Goal: Information Seeking & Learning: Learn about a topic

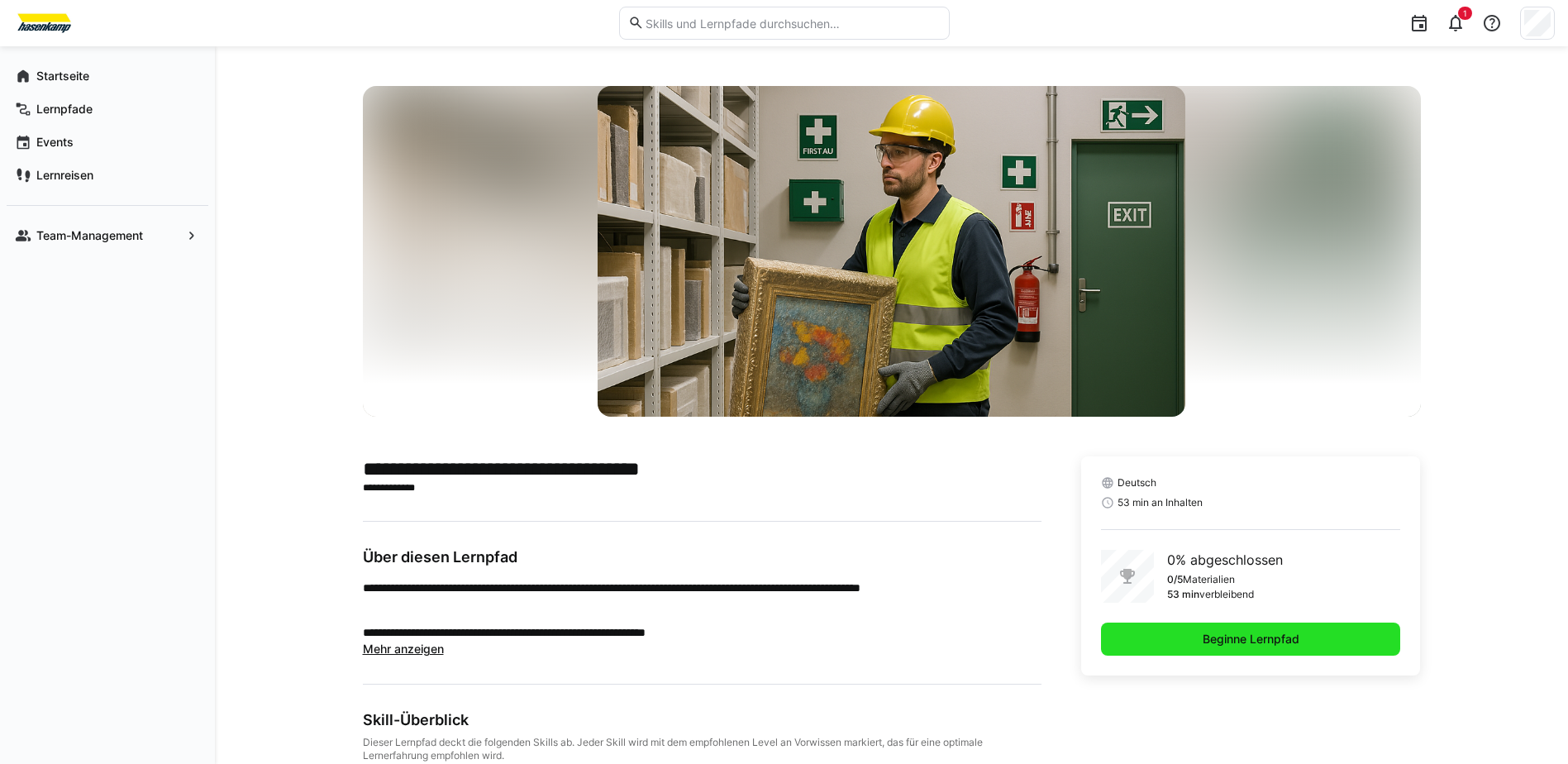
click at [1275, 642] on span "Beginne Lernpfad" at bounding box center [1251, 639] width 102 height 17
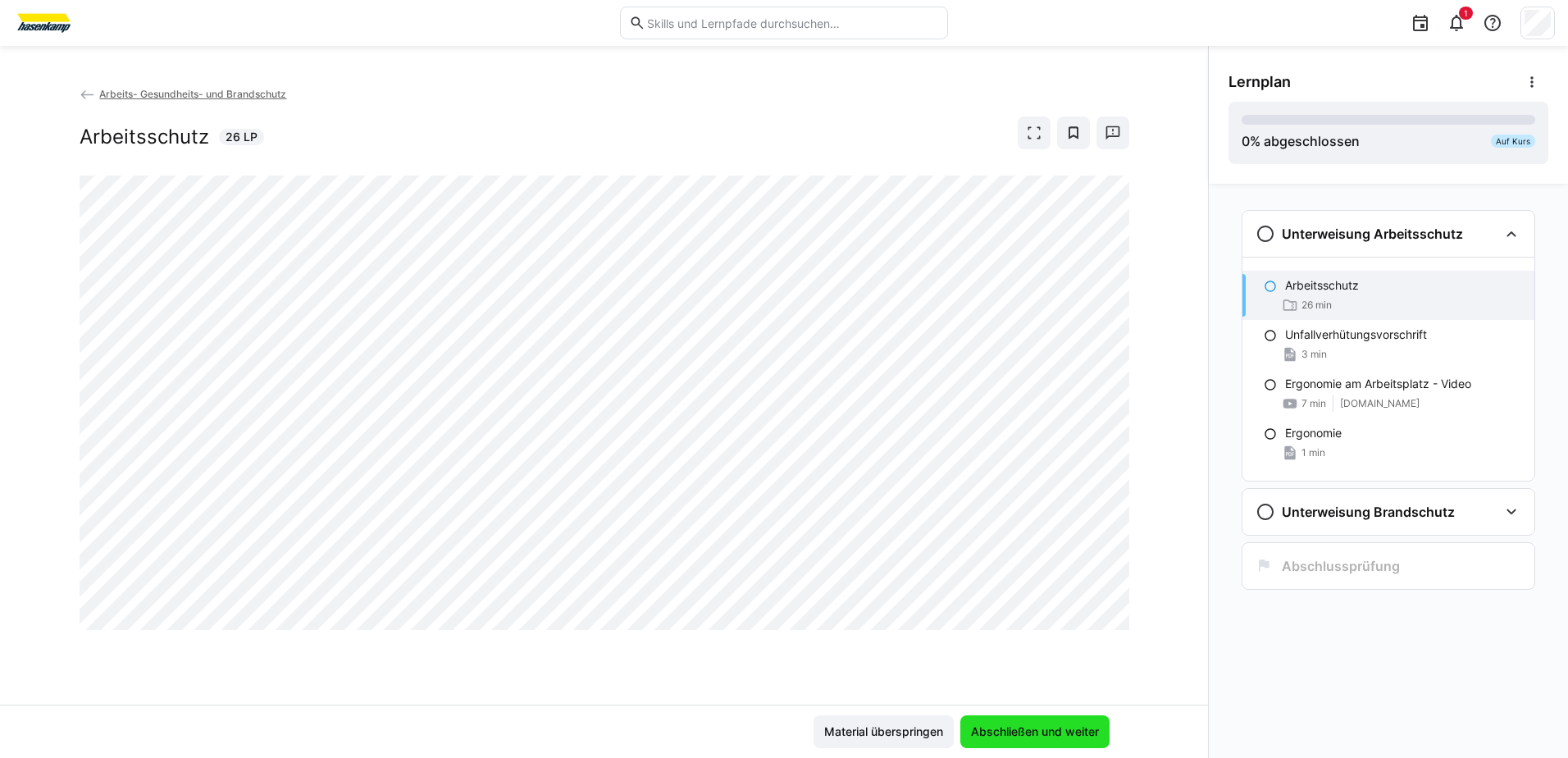
click at [1041, 724] on span "Abschließen und weiter" at bounding box center [1035, 731] width 133 height 17
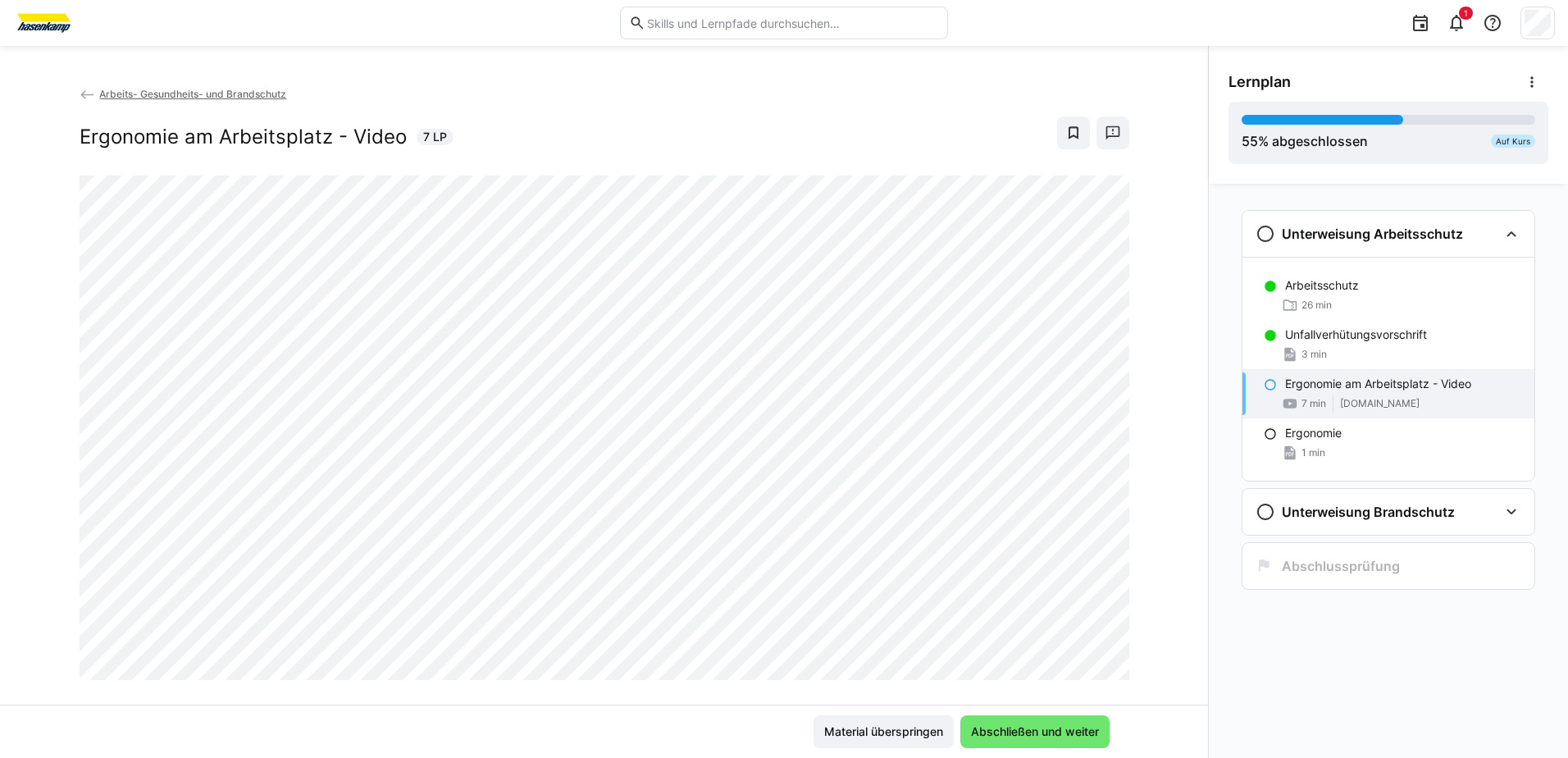
click at [1327, 693] on div "Unterweisung Arbeitsschutz Arbeitsschutz 26 min Unfallverhütungsvorschrift 3 mi…" at bounding box center [1388, 471] width 359 height 574
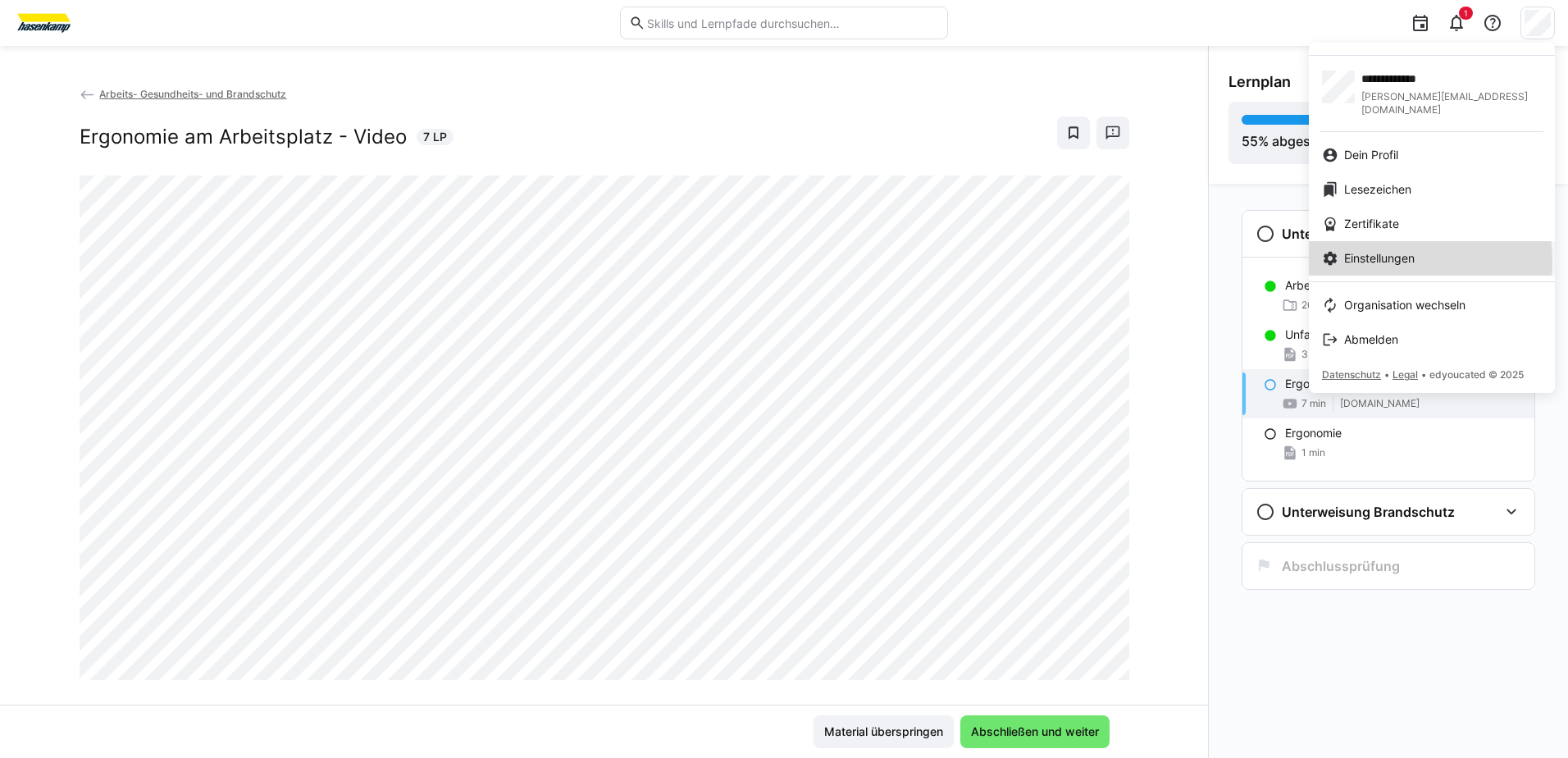
click at [1396, 250] on span "Einstellungen" at bounding box center [1380, 258] width 71 height 17
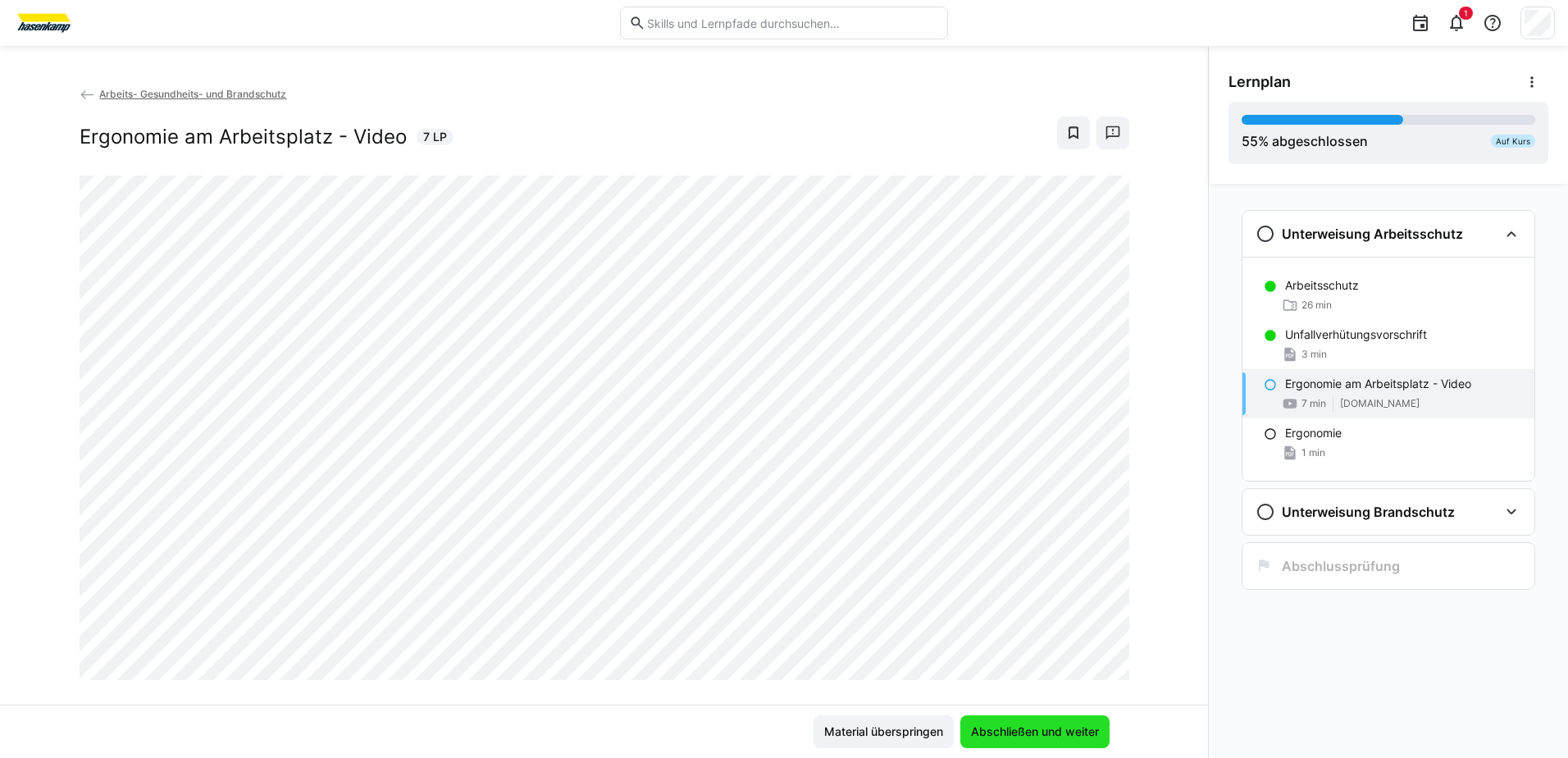
click at [1036, 734] on span "Abschließen und weiter" at bounding box center [1035, 731] width 133 height 17
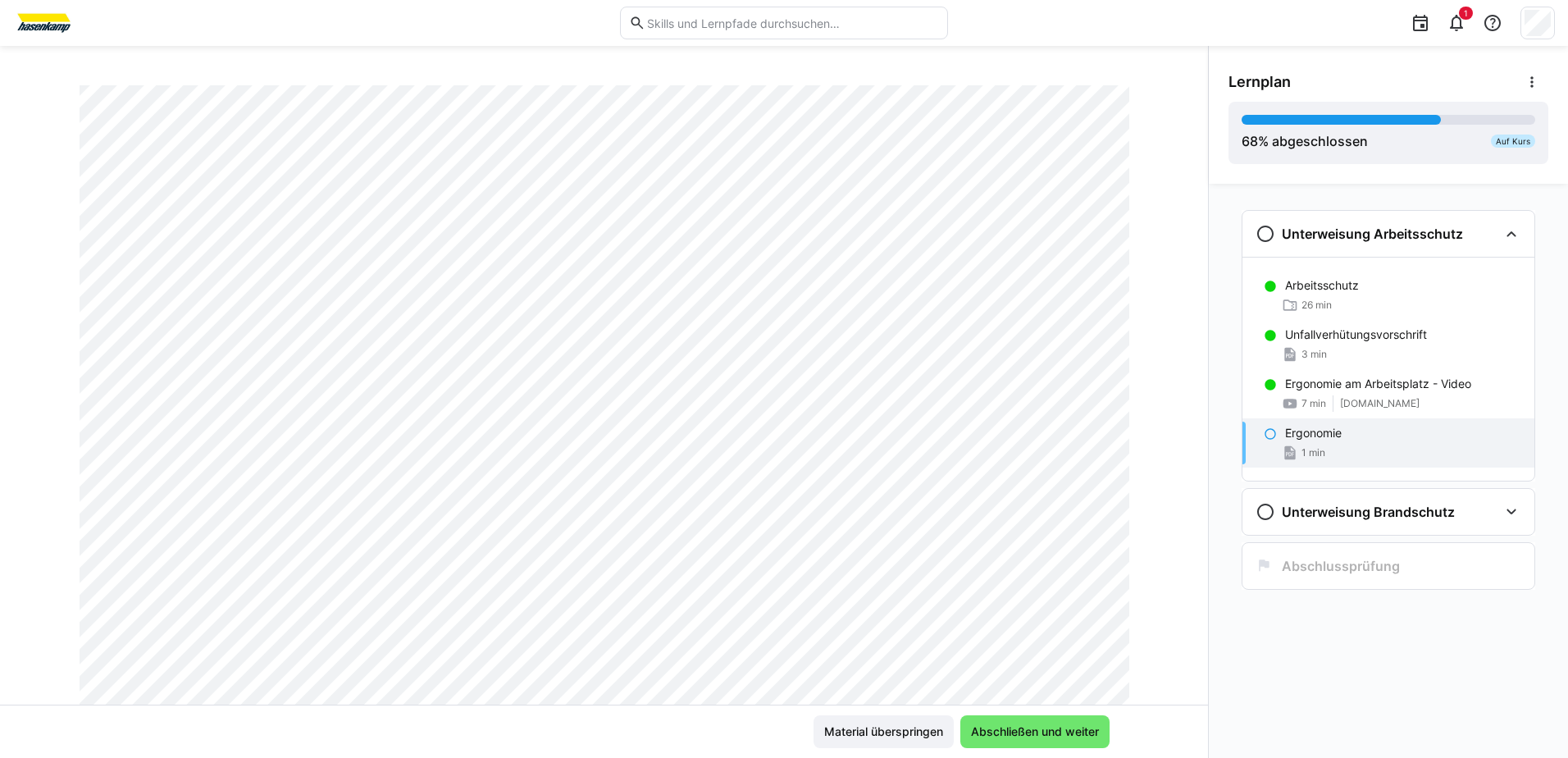
scroll to position [205, 0]
click at [1001, 739] on span "Abschließen und weiter" at bounding box center [1035, 731] width 149 height 33
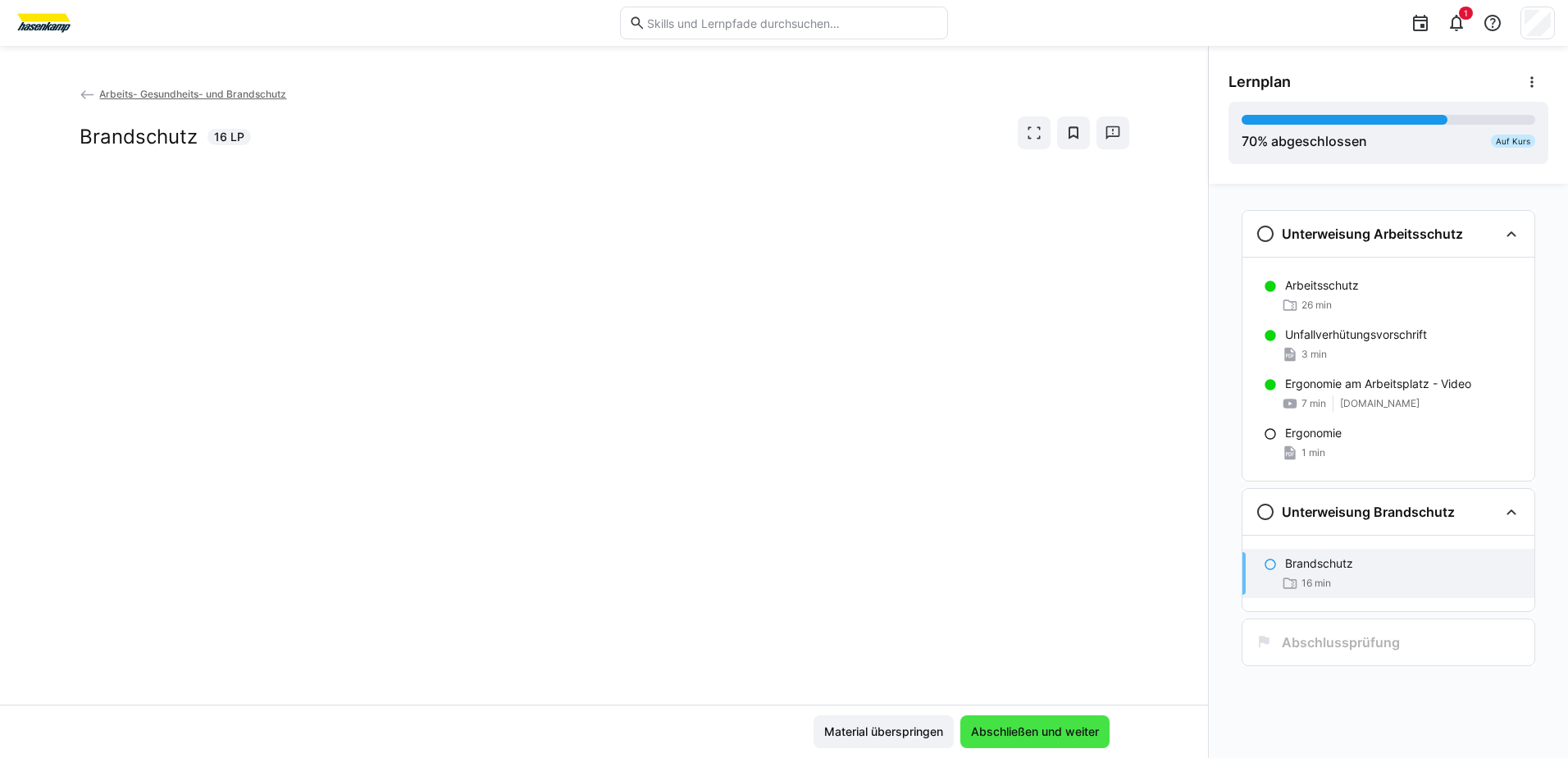
scroll to position [0, 0]
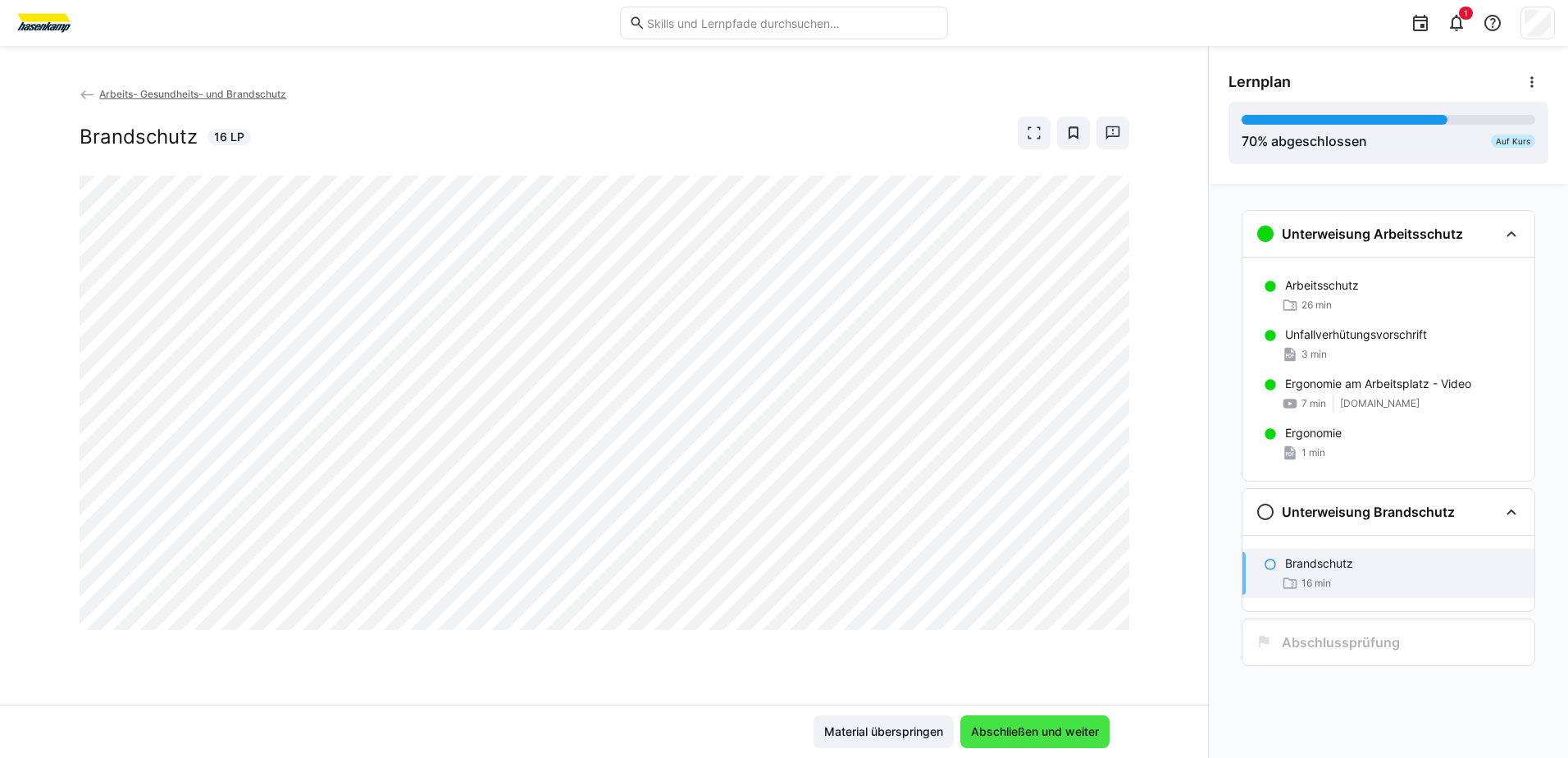
click at [997, 725] on span "Abschließen und weiter" at bounding box center [1035, 731] width 133 height 17
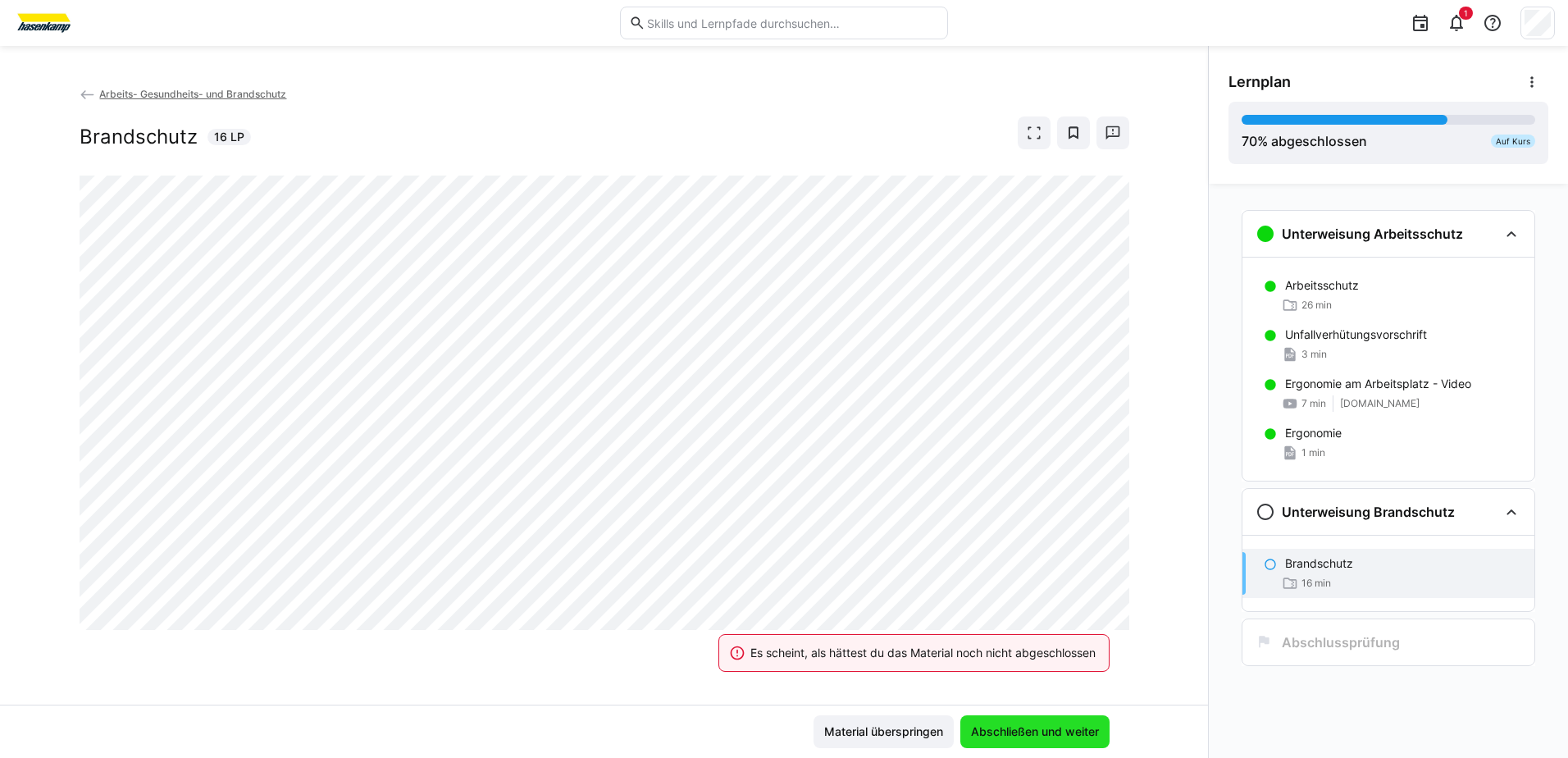
drag, startPoint x: 997, startPoint y: 725, endPoint x: 1003, endPoint y: 735, distance: 11.7
click at [1003, 735] on span "Abschließen und weiter" at bounding box center [1035, 731] width 133 height 17
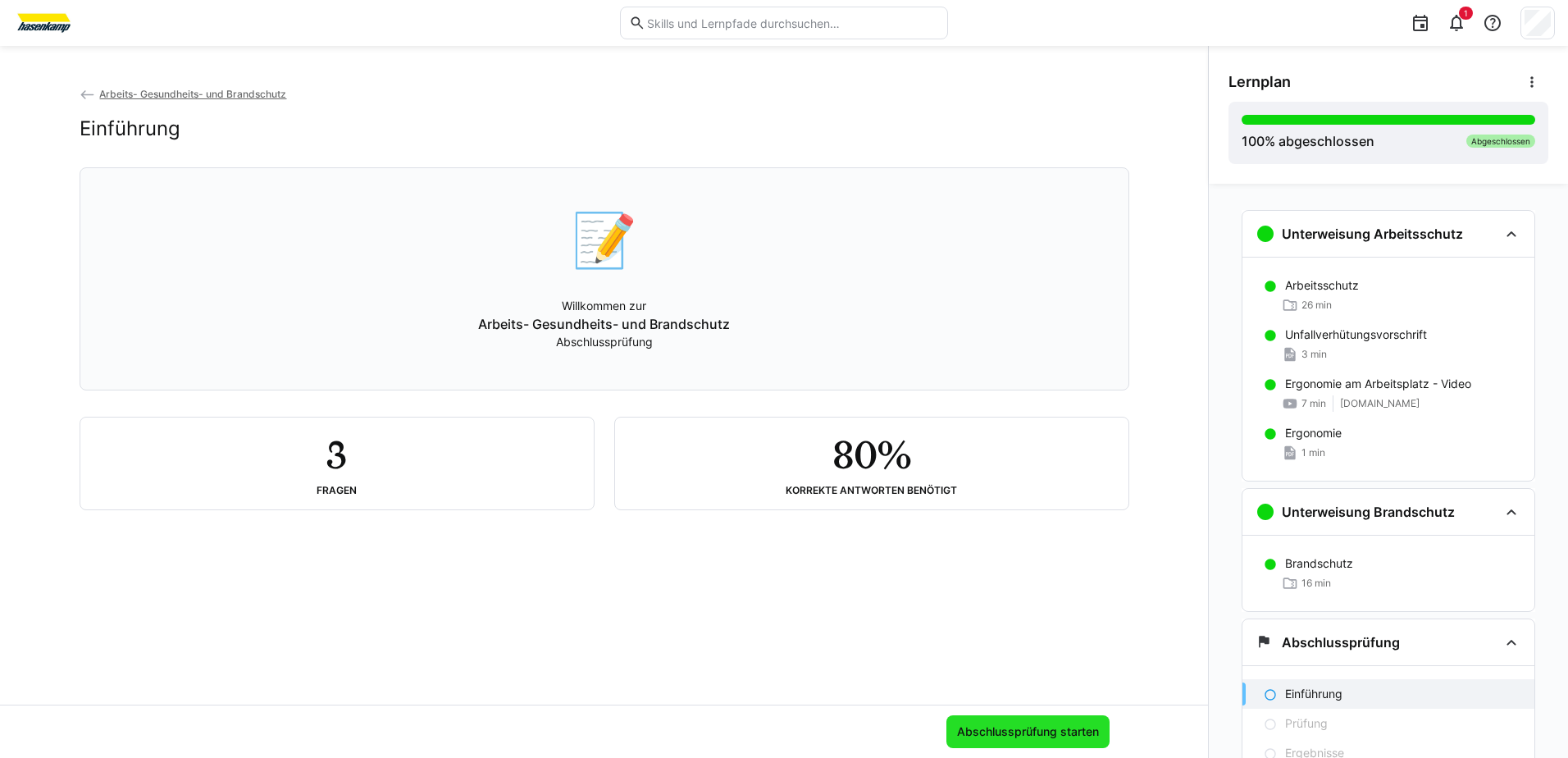
click at [1017, 731] on span "Abschlussprüfung starten" at bounding box center [1028, 731] width 147 height 17
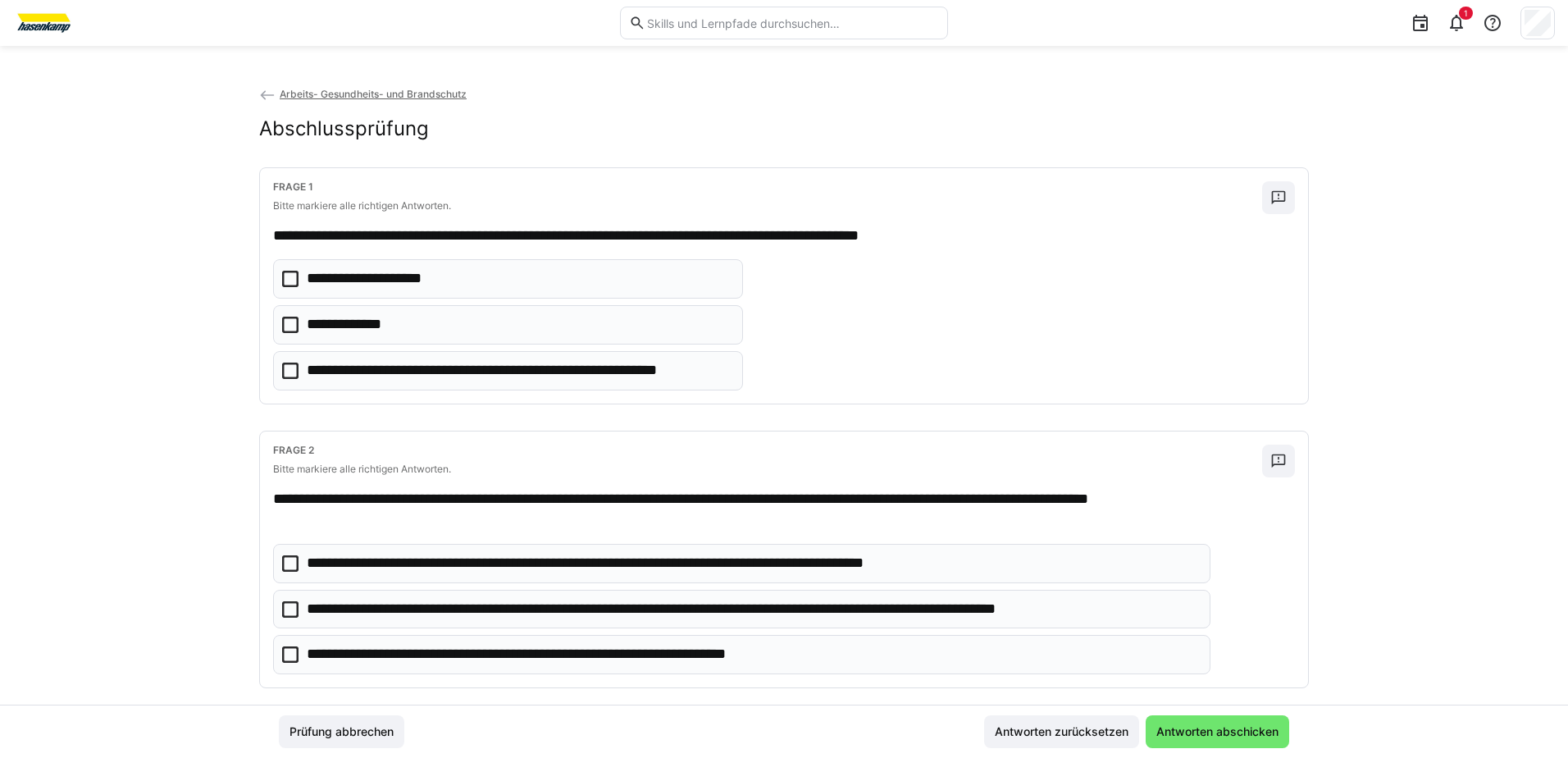
click at [289, 328] on icon at bounding box center [290, 325] width 17 height 17
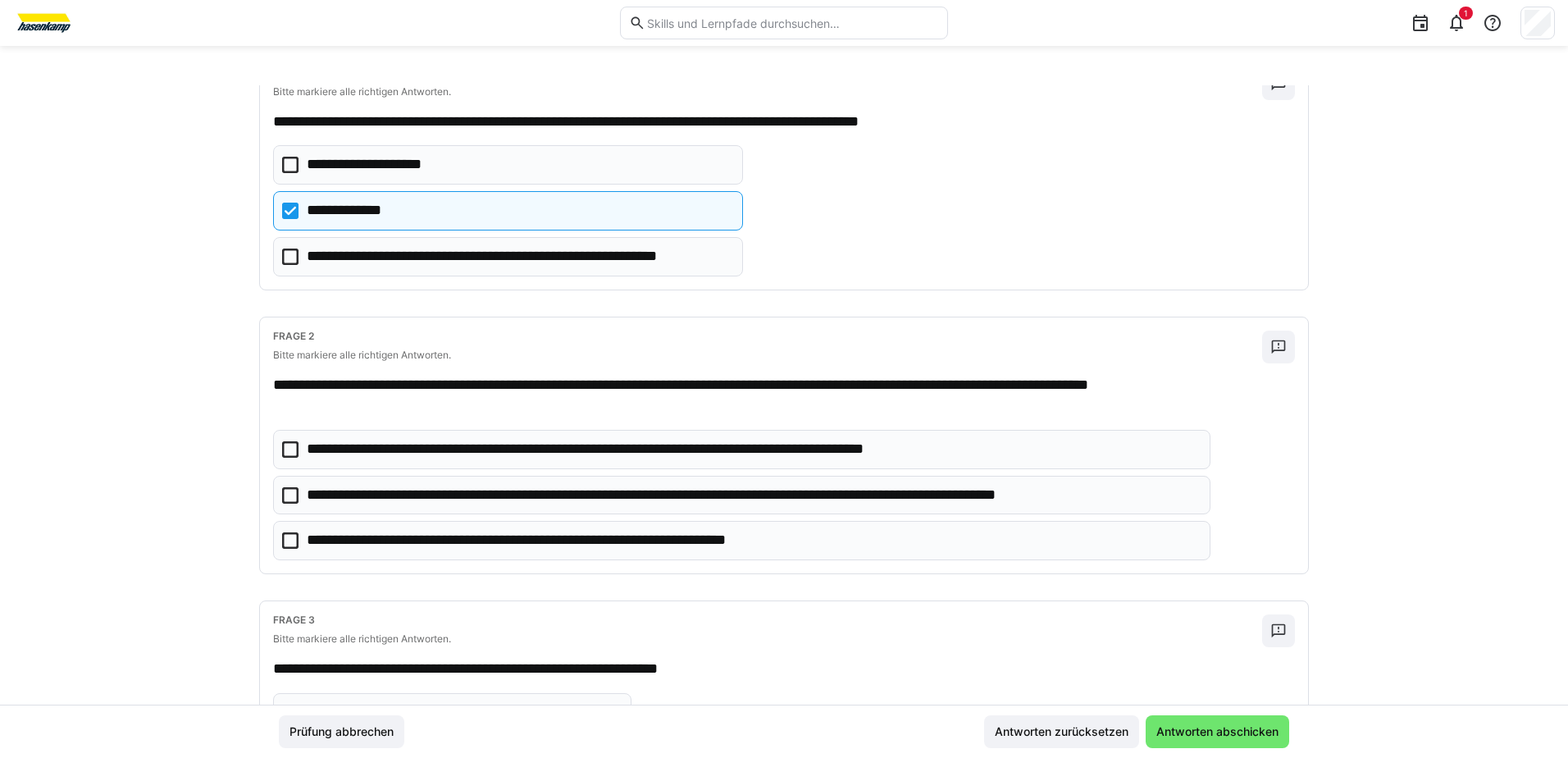
scroll to position [115, 0]
click at [287, 493] on icon at bounding box center [290, 494] width 17 height 17
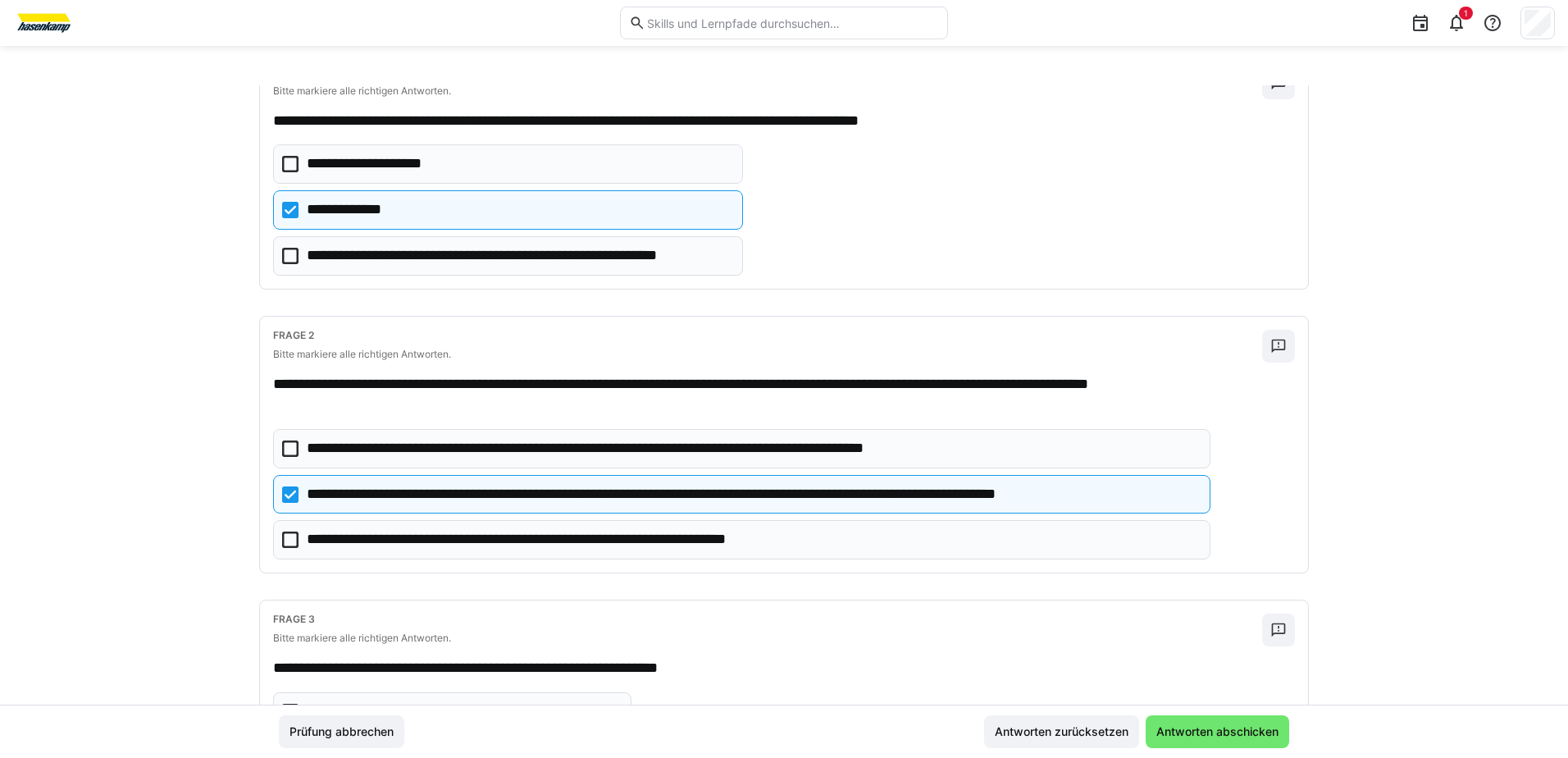
click at [283, 543] on icon at bounding box center [290, 540] width 17 height 17
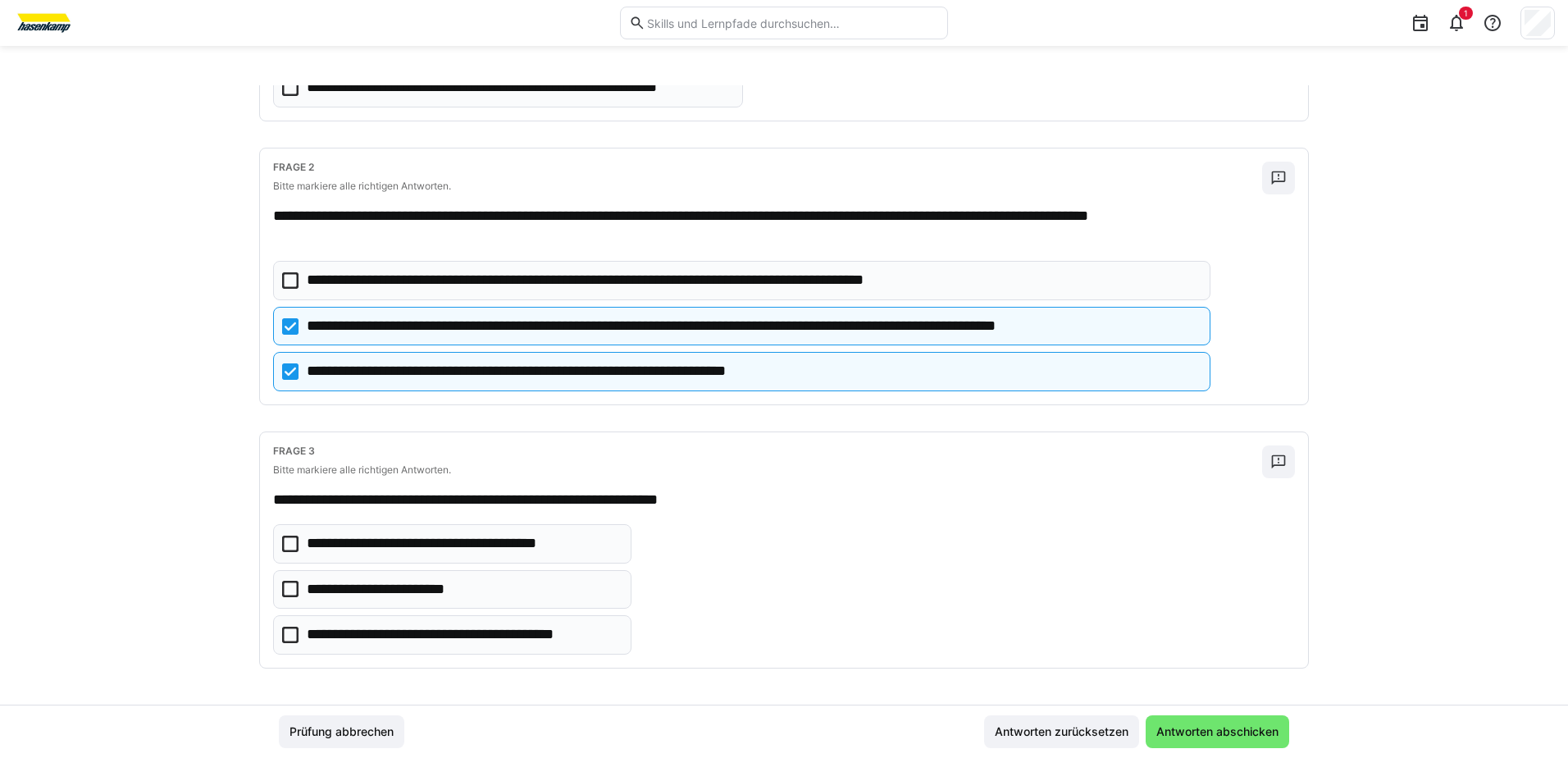
scroll to position [287, 0]
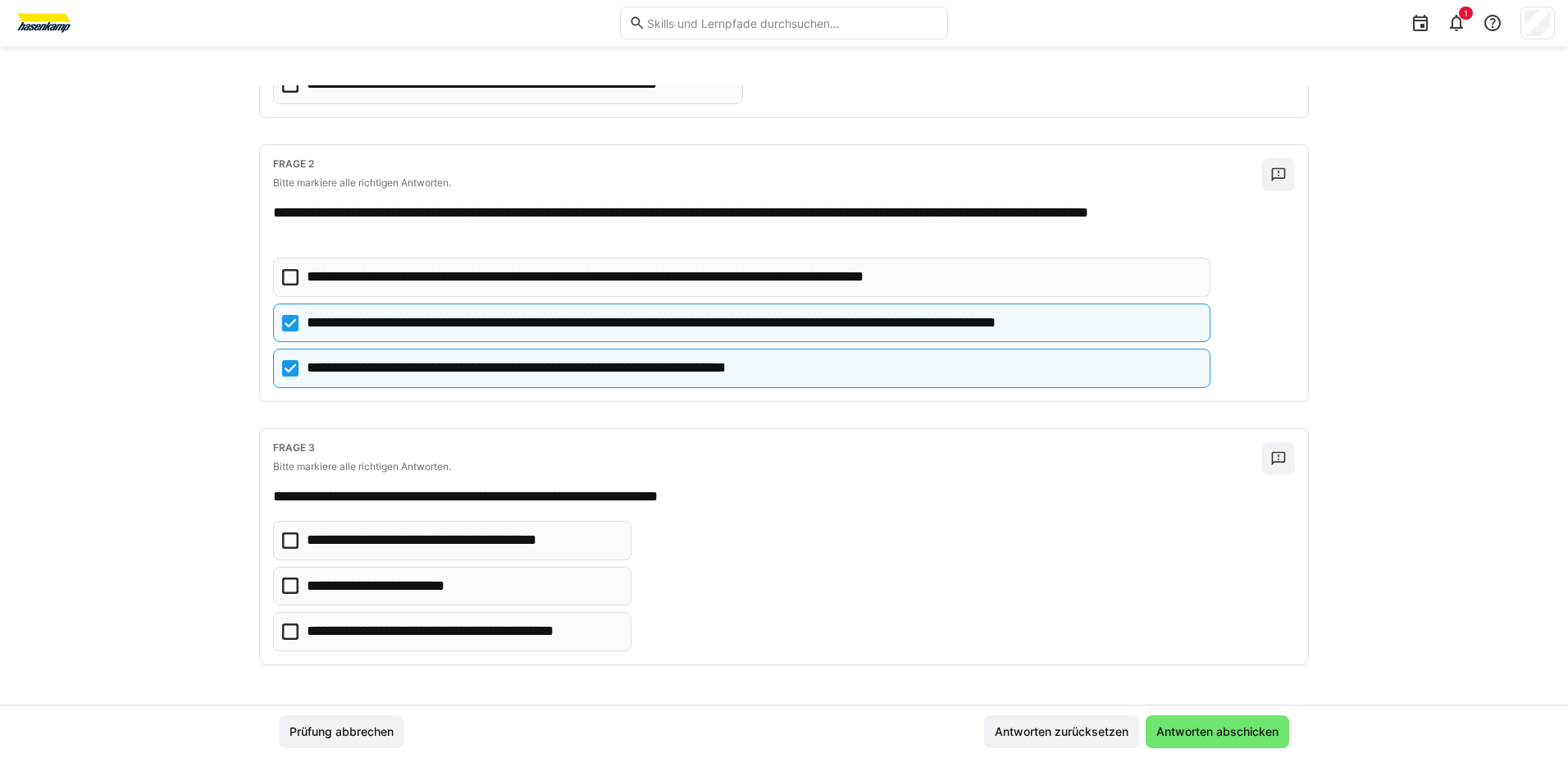
click at [287, 632] on icon at bounding box center [290, 632] width 17 height 17
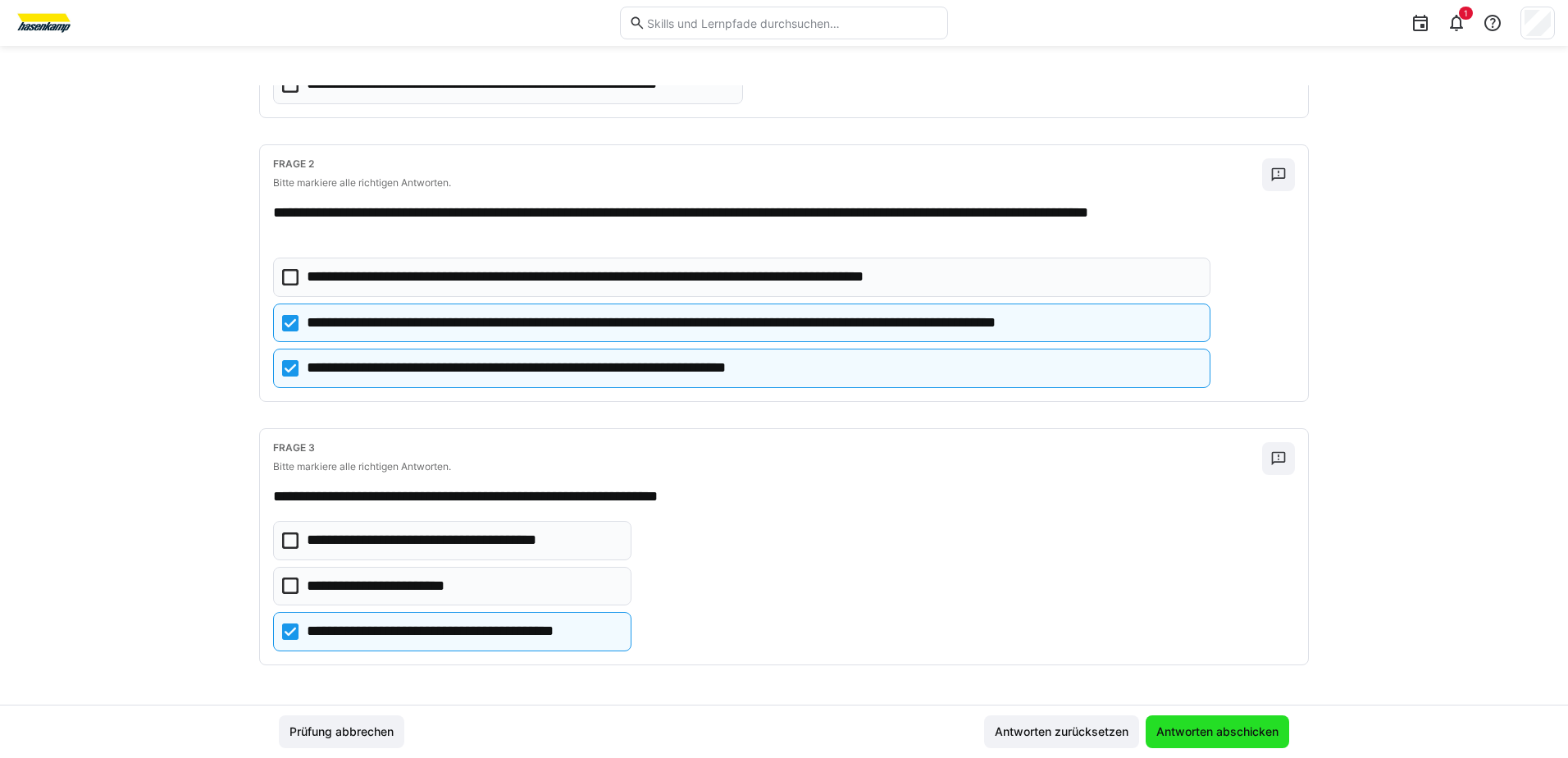
click at [1213, 727] on span "Antworten abschicken" at bounding box center [1218, 731] width 127 height 17
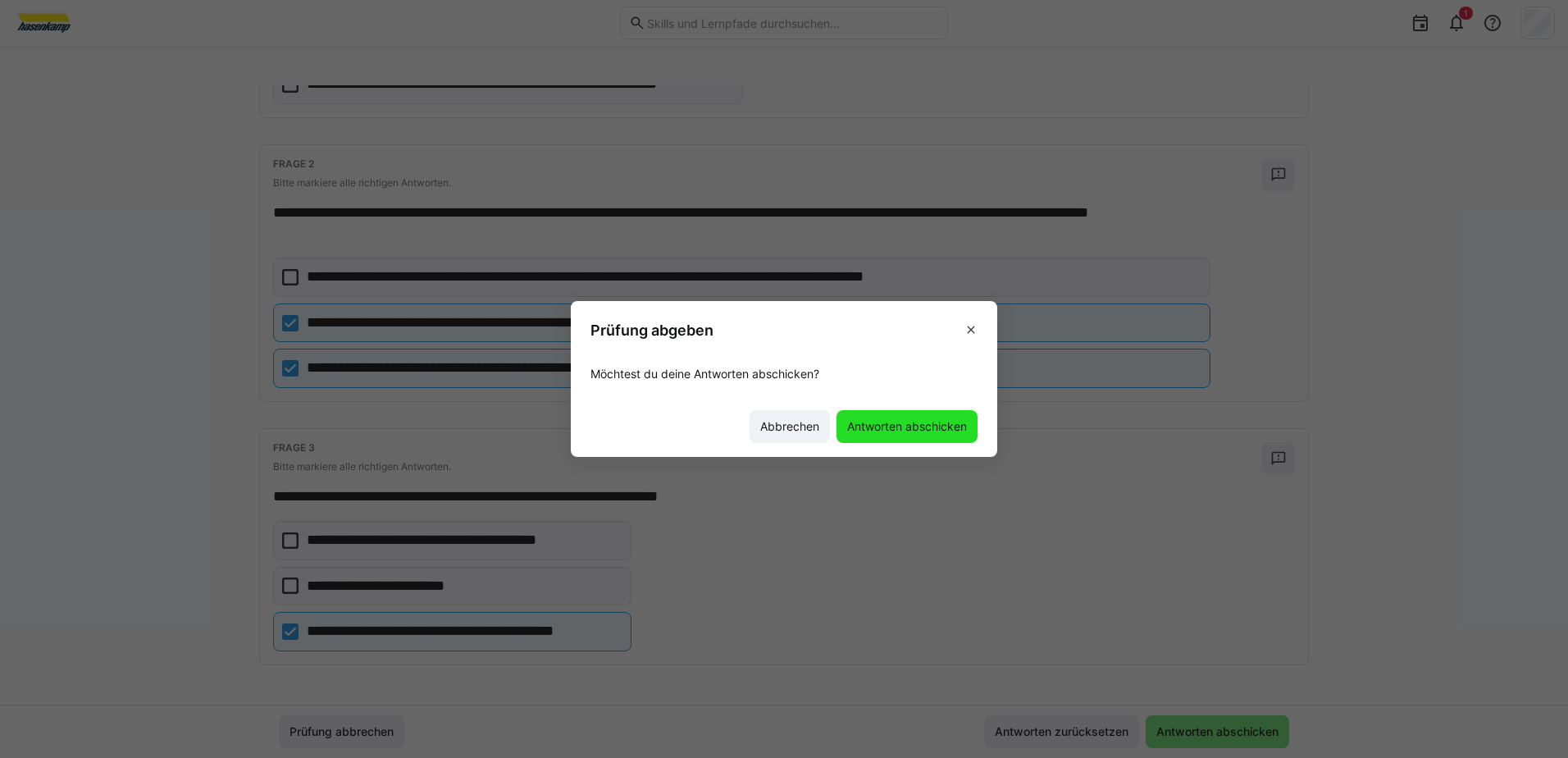
click at [927, 430] on span "Antworten abschicken" at bounding box center [906, 426] width 125 height 17
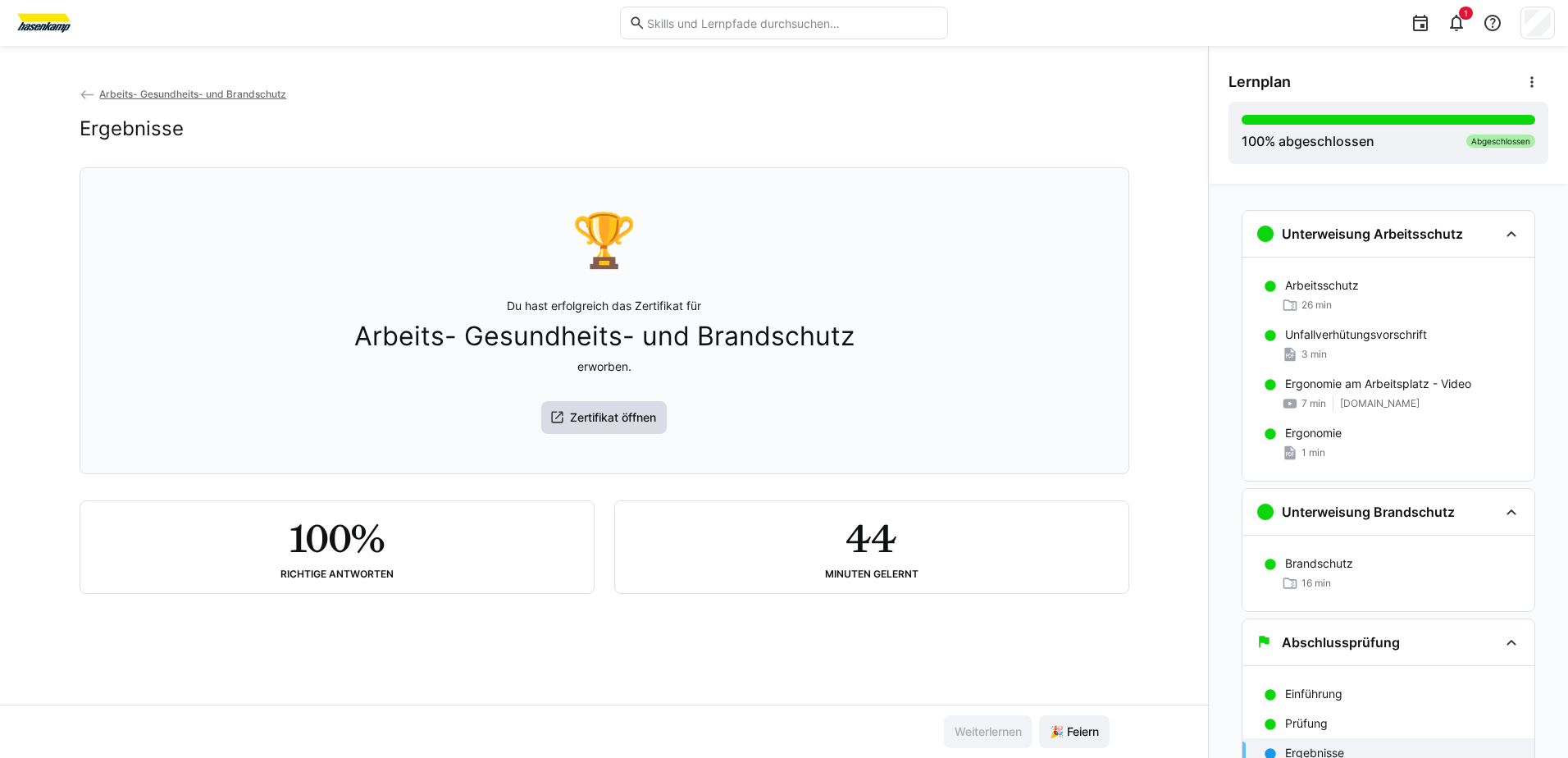
click at [589, 425] on span "Zertifikat öffnen" at bounding box center [613, 417] width 91 height 17
click at [1079, 733] on span "🎉 Feiern" at bounding box center [1074, 731] width 54 height 17
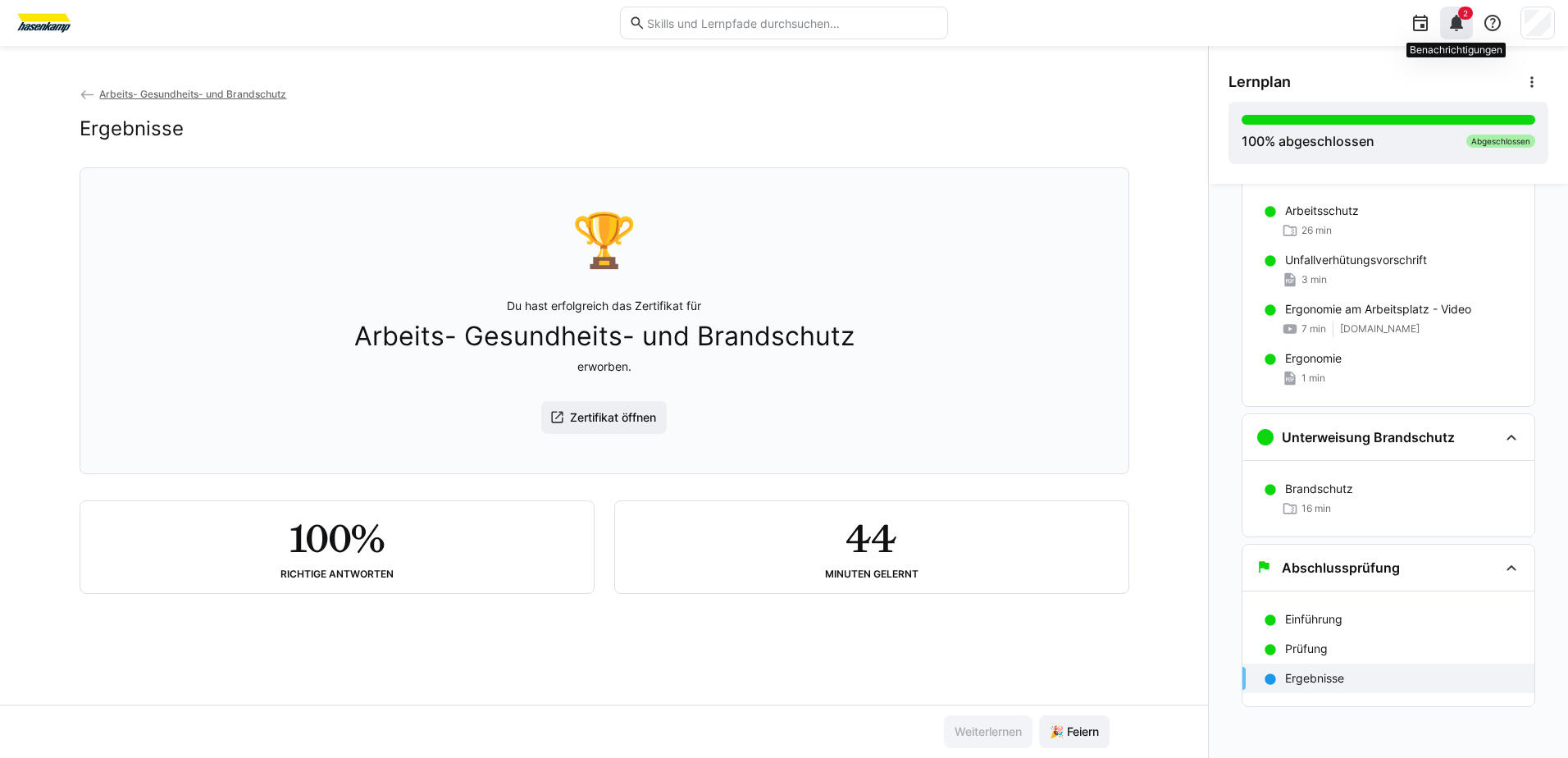
click at [1458, 16] on eds-badge "2" at bounding box center [1465, 12] width 15 height 13
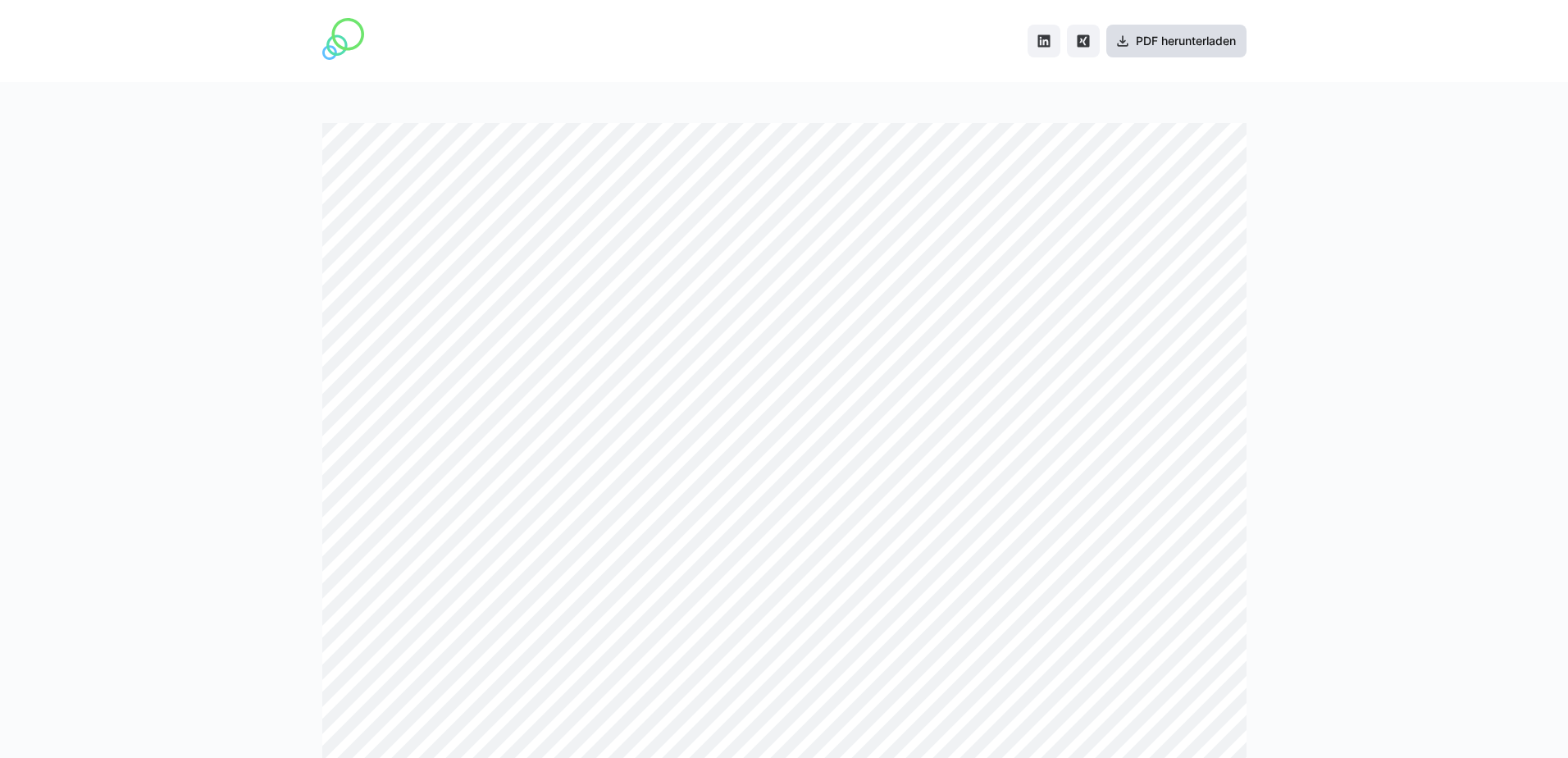
click at [1169, 48] on span "PDF herunterladen" at bounding box center [1185, 41] width 105 height 17
click at [1373, 231] on div at bounding box center [784, 420] width 1568 height 676
click at [1121, 41] on eds-icon at bounding box center [1122, 41] width 17 height 17
